Goal: Transaction & Acquisition: Purchase product/service

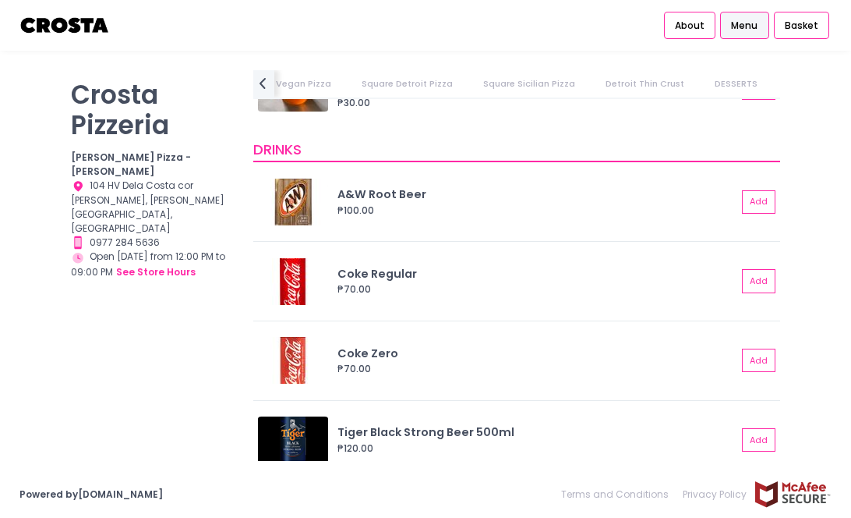
scroll to position [3095, 0]
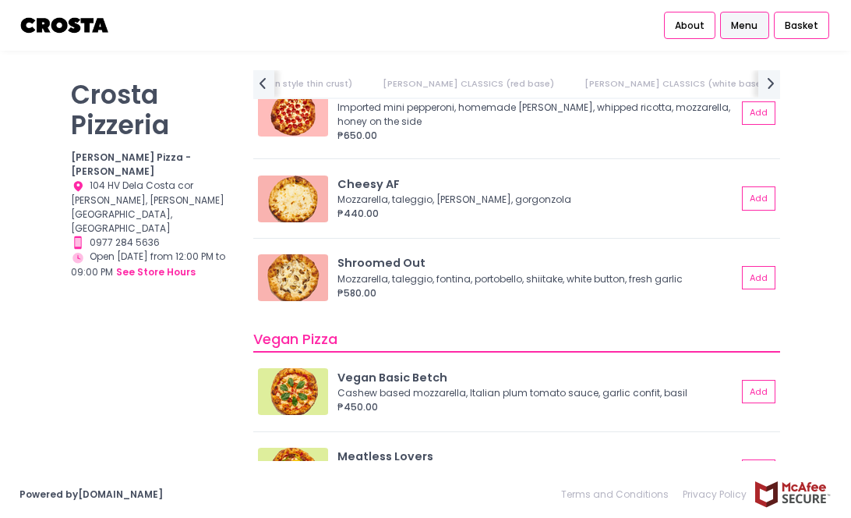
scroll to position [1169, 0]
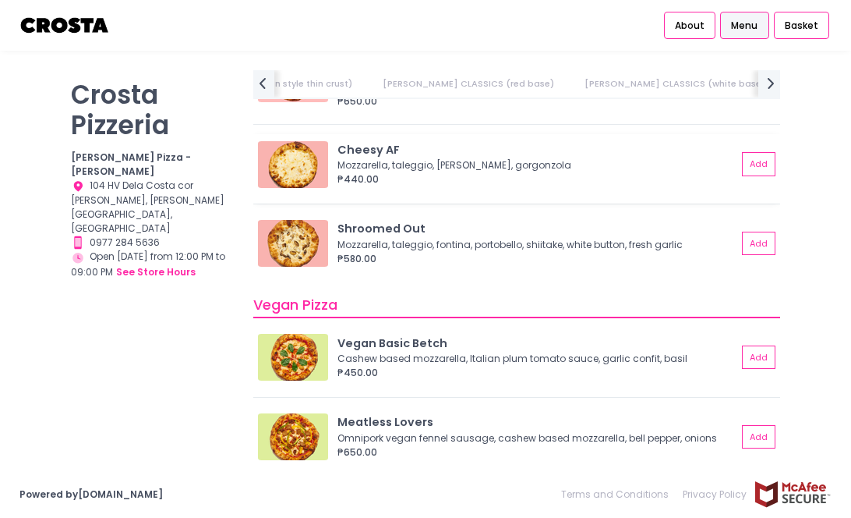
click at [376, 148] on div "Cheesy AF" at bounding box center [538, 150] width 400 height 17
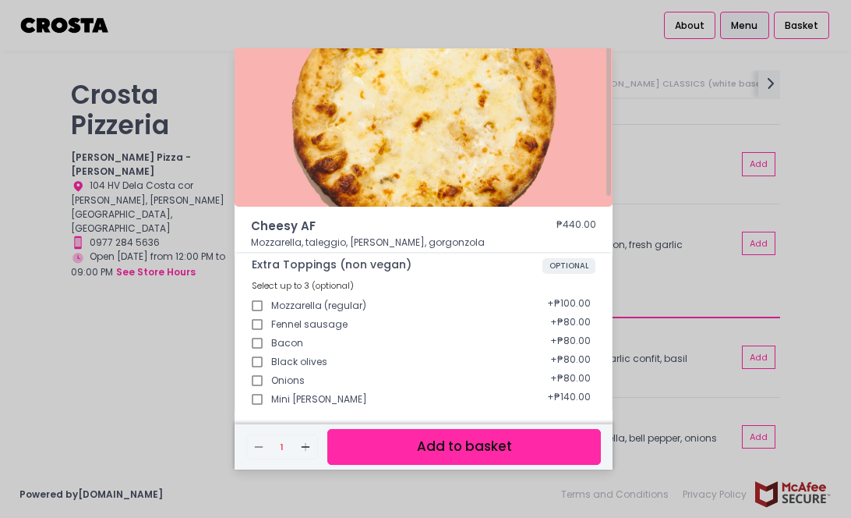
scroll to position [0, 0]
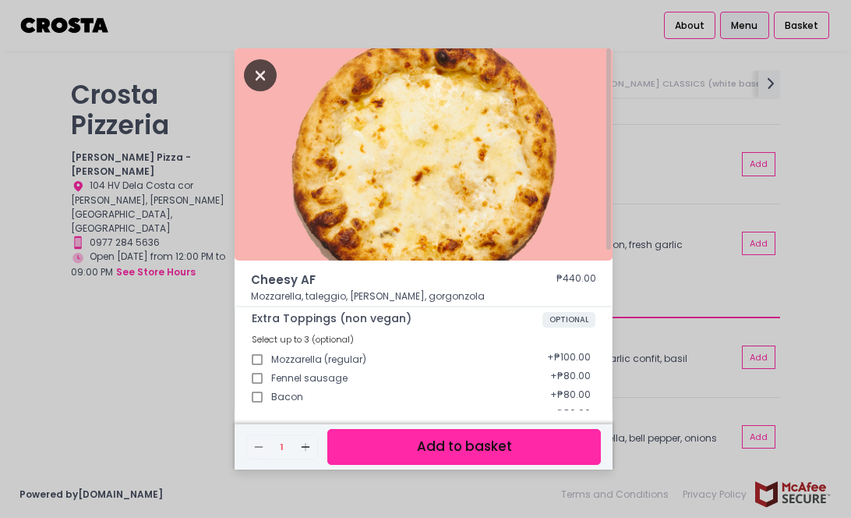
click at [254, 80] on icon "Close" at bounding box center [260, 75] width 33 height 32
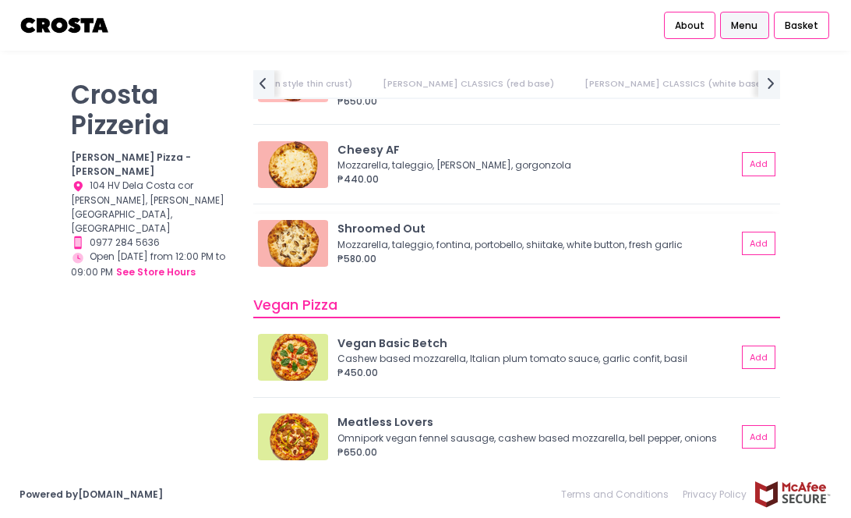
click at [378, 236] on div "Shroomed Out" at bounding box center [538, 229] width 400 height 17
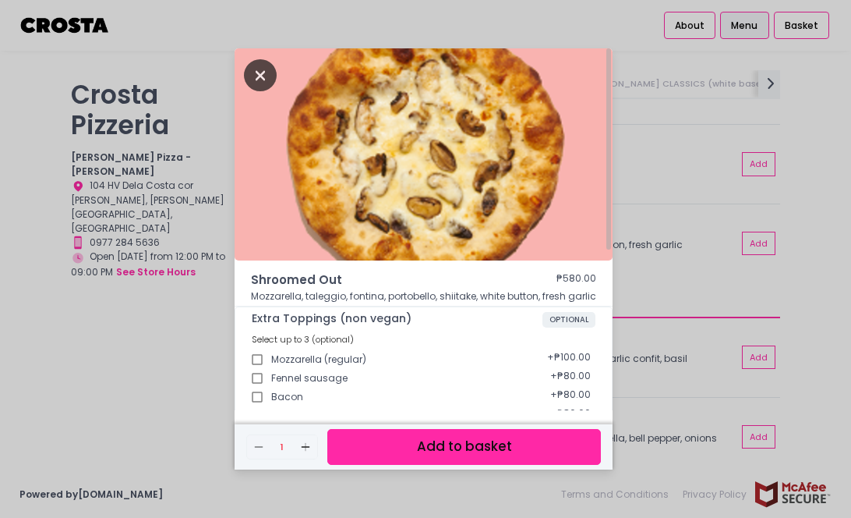
click at [260, 77] on icon "Close" at bounding box center [260, 75] width 33 height 32
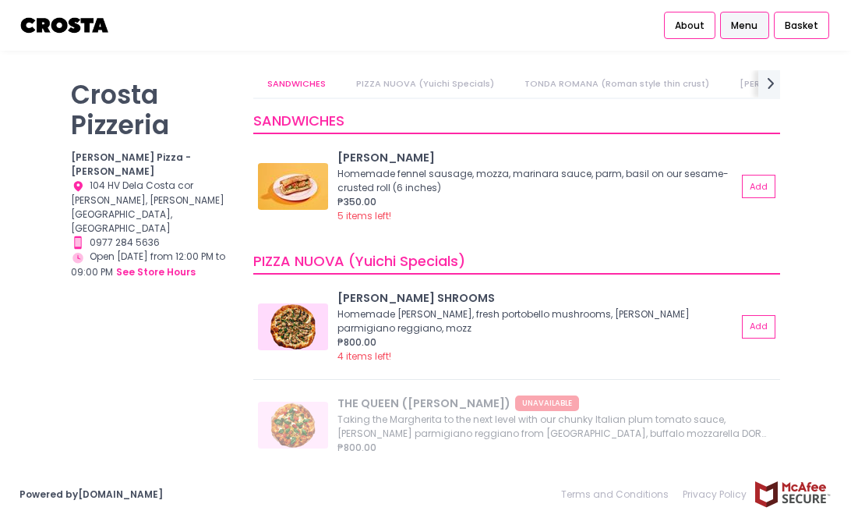
click at [422, 87] on link "PIZZA NUOVA (Yuichi Specials)" at bounding box center [425, 83] width 166 height 27
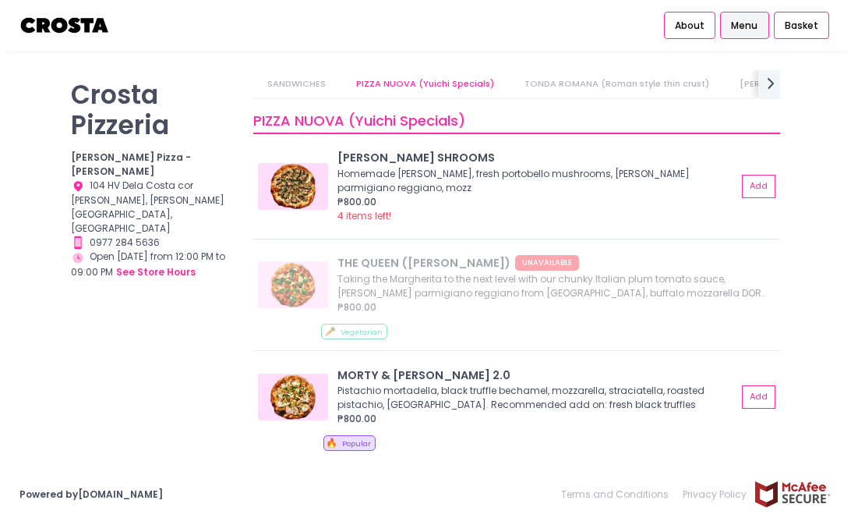
click at [528, 86] on link "TONDA ROMANA (Roman style thin crust)" at bounding box center [617, 83] width 213 height 27
